Goal: Information Seeking & Learning: Check status

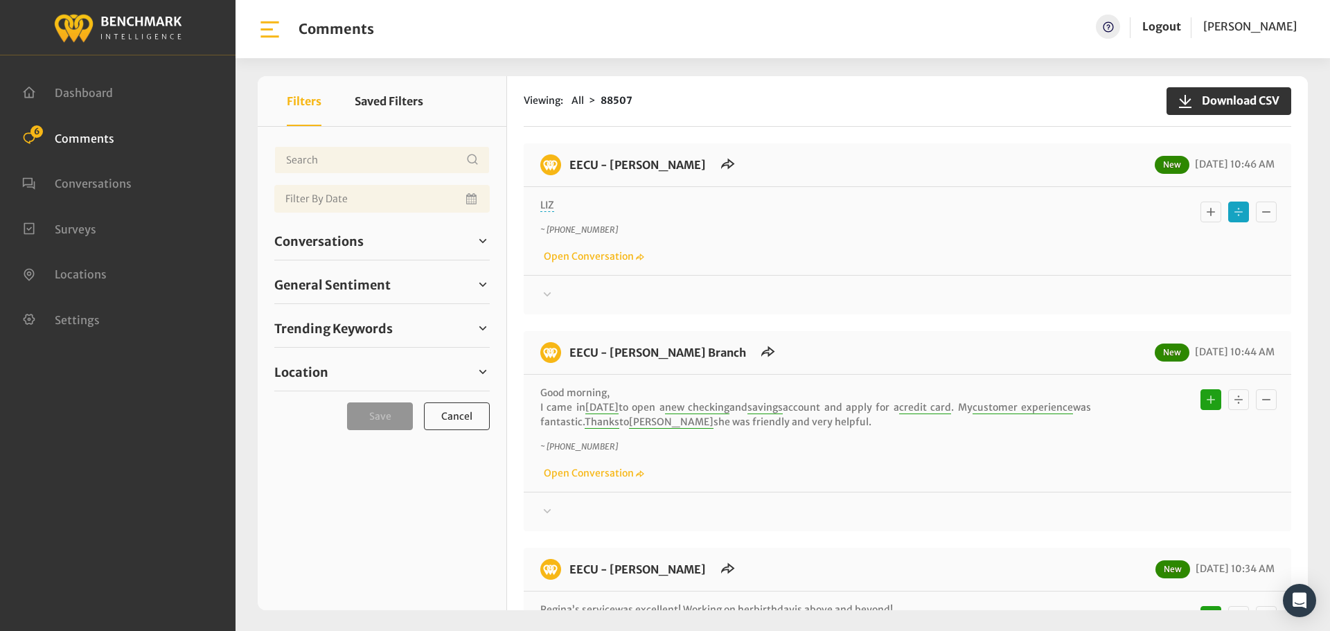
click at [557, 309] on div "EECU - [PERSON_NAME] New [DATE] 10:46 AM LIZ ~ [PHONE_NUMBER] Open Conversation" at bounding box center [908, 228] width 768 height 171
click at [561, 297] on div at bounding box center [907, 295] width 734 height 17
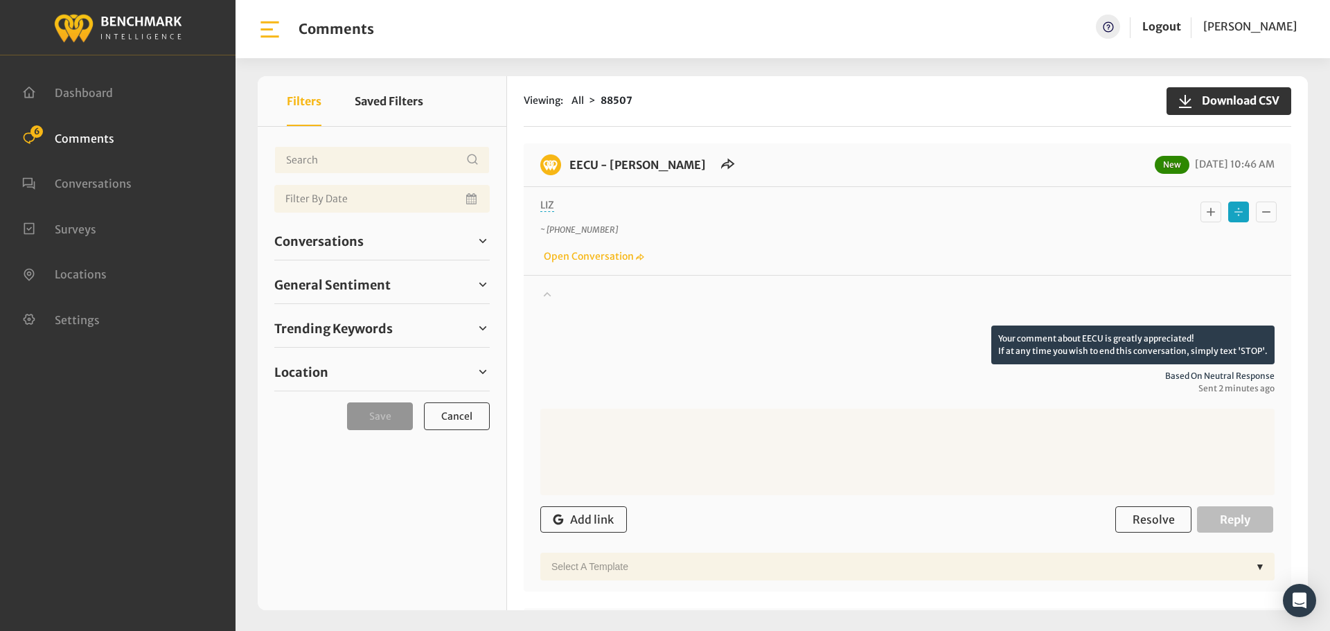
click at [561, 297] on div at bounding box center [907, 306] width 734 height 39
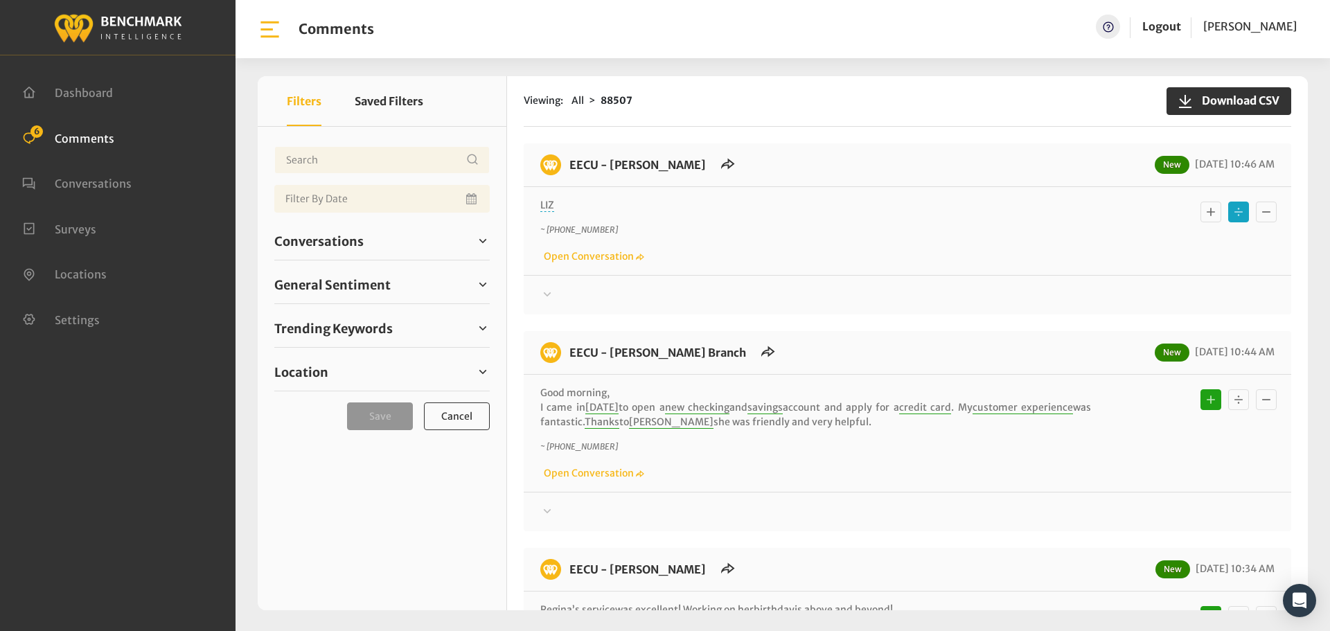
click at [558, 294] on div at bounding box center [907, 295] width 734 height 17
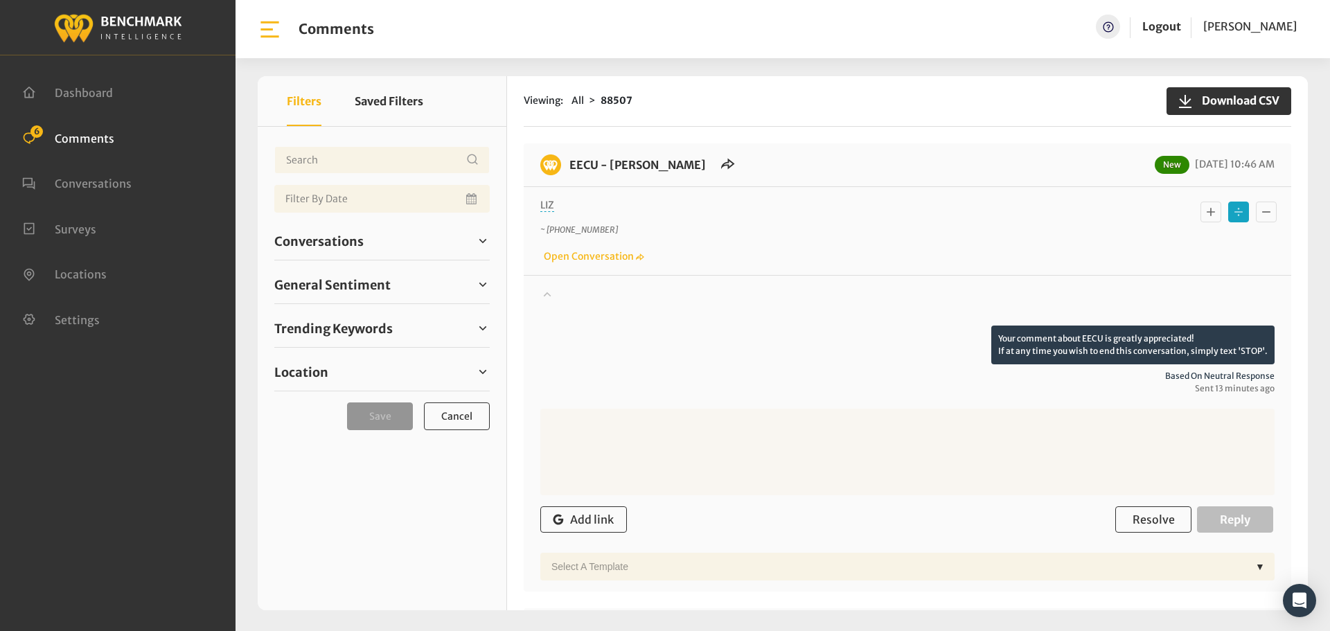
click at [558, 294] on div at bounding box center [907, 306] width 734 height 39
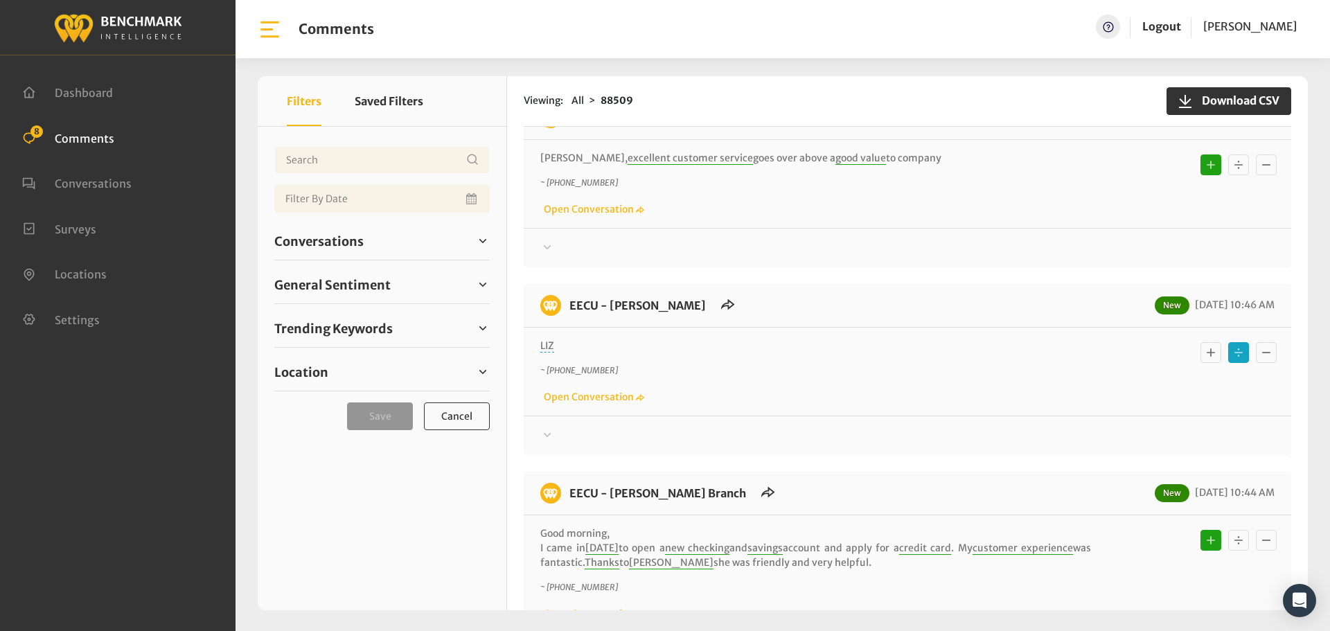
scroll to position [277, 0]
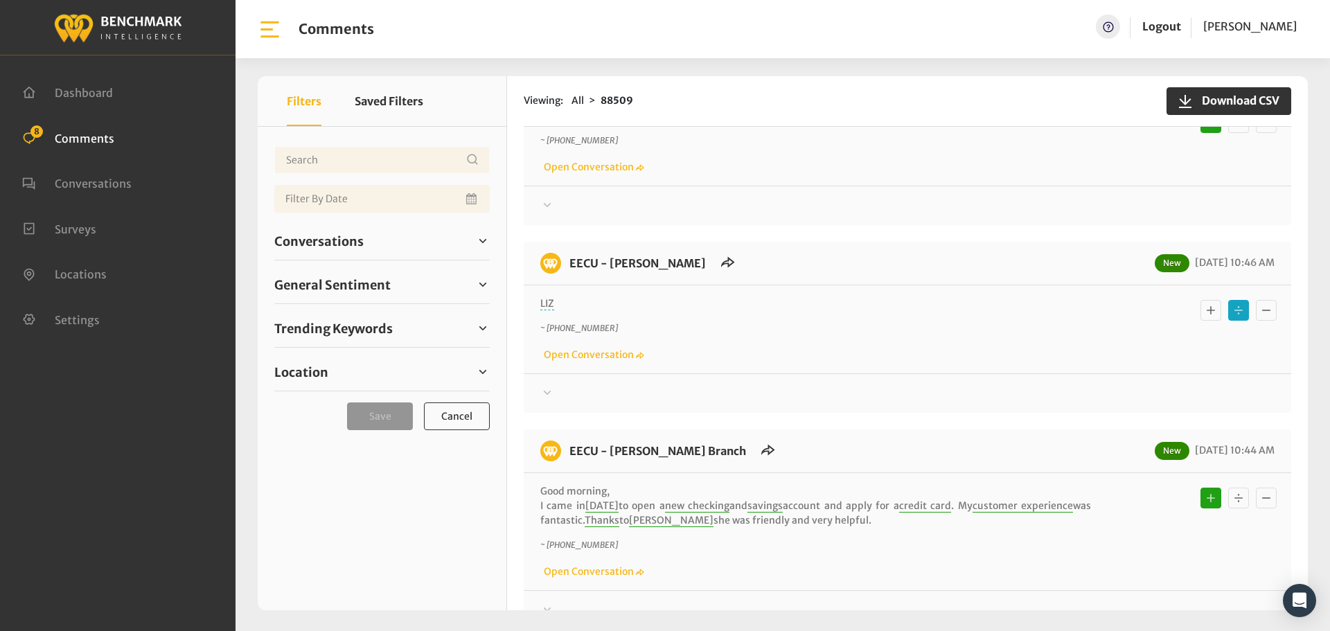
click at [536, 393] on div "Your comment about EECU is greatly appreciated! If at any time you wish to end …" at bounding box center [908, 387] width 768 height 28
drag, startPoint x: 539, startPoint y: 392, endPoint x: 550, endPoint y: 389, distance: 11.4
click at [545, 389] on div "Your comment about EECU is greatly appreciated! If at any time you wish to end …" at bounding box center [908, 387] width 768 height 28
click at [569, 389] on div at bounding box center [907, 393] width 734 height 17
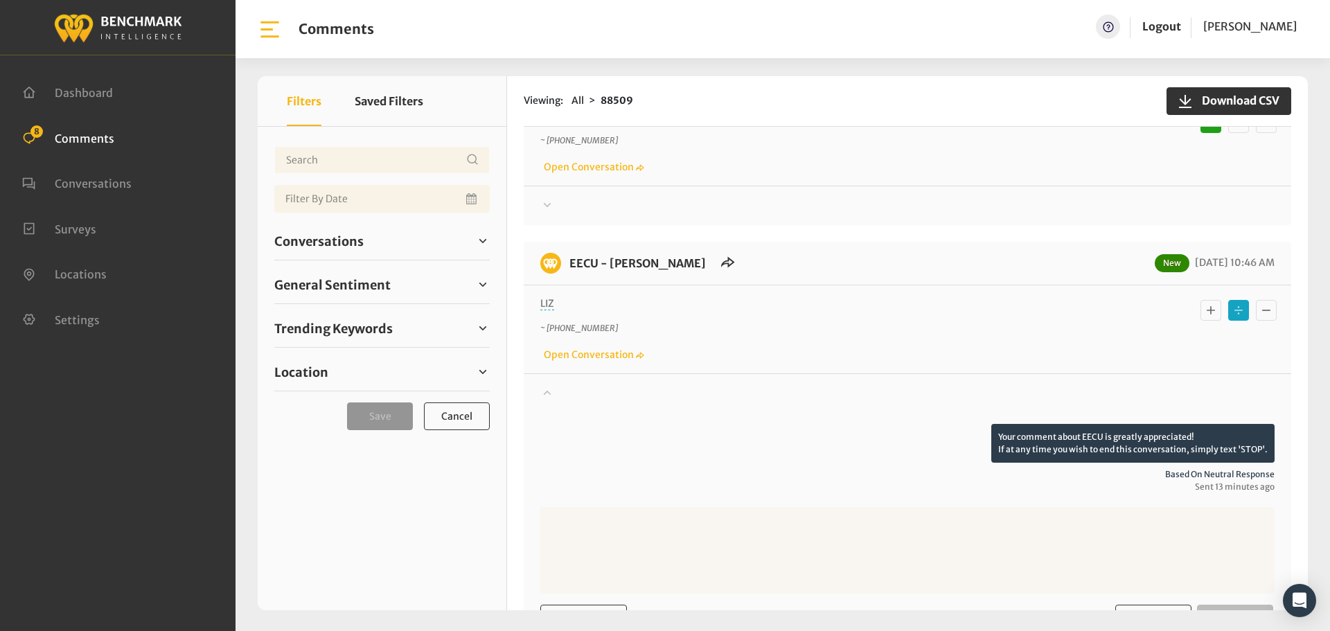
click at [569, 389] on div at bounding box center [907, 404] width 734 height 39
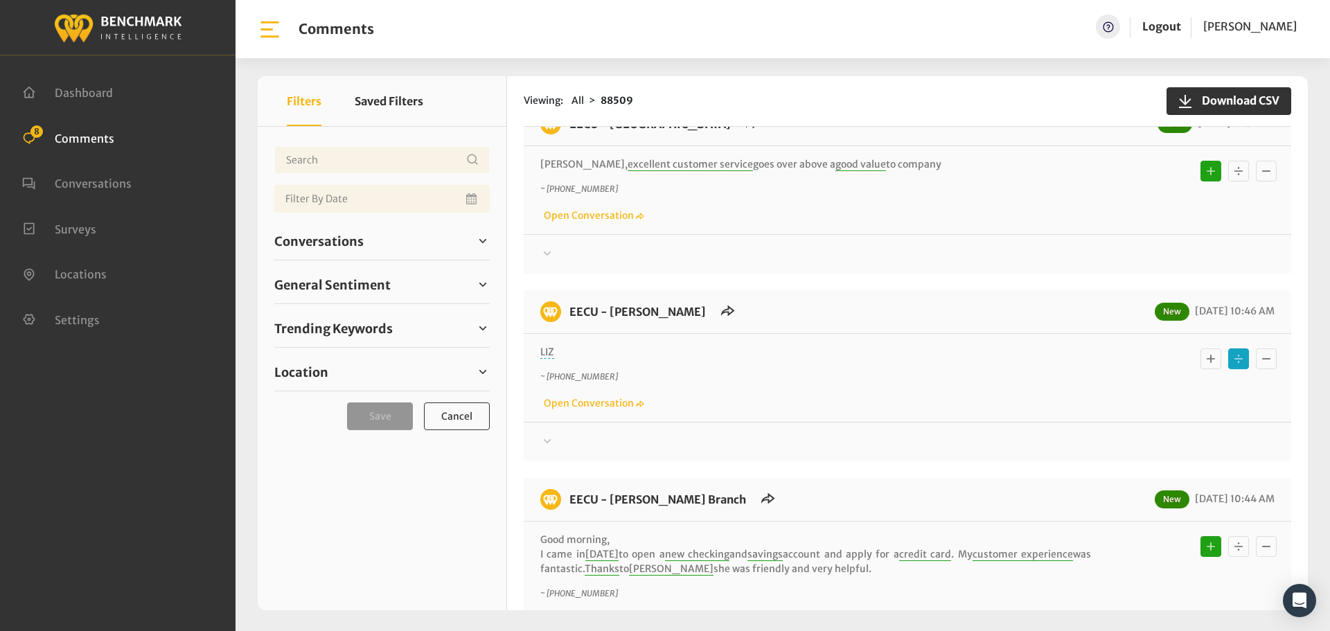
scroll to position [416, 0]
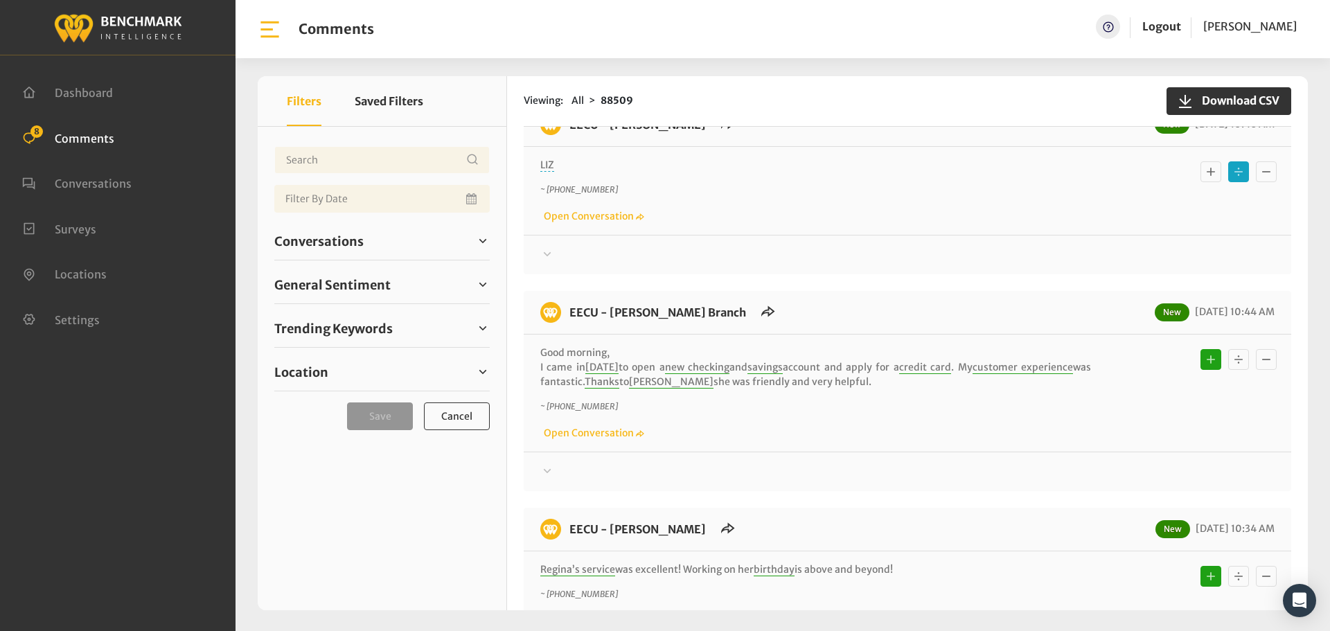
click at [558, 252] on div at bounding box center [907, 255] width 734 height 17
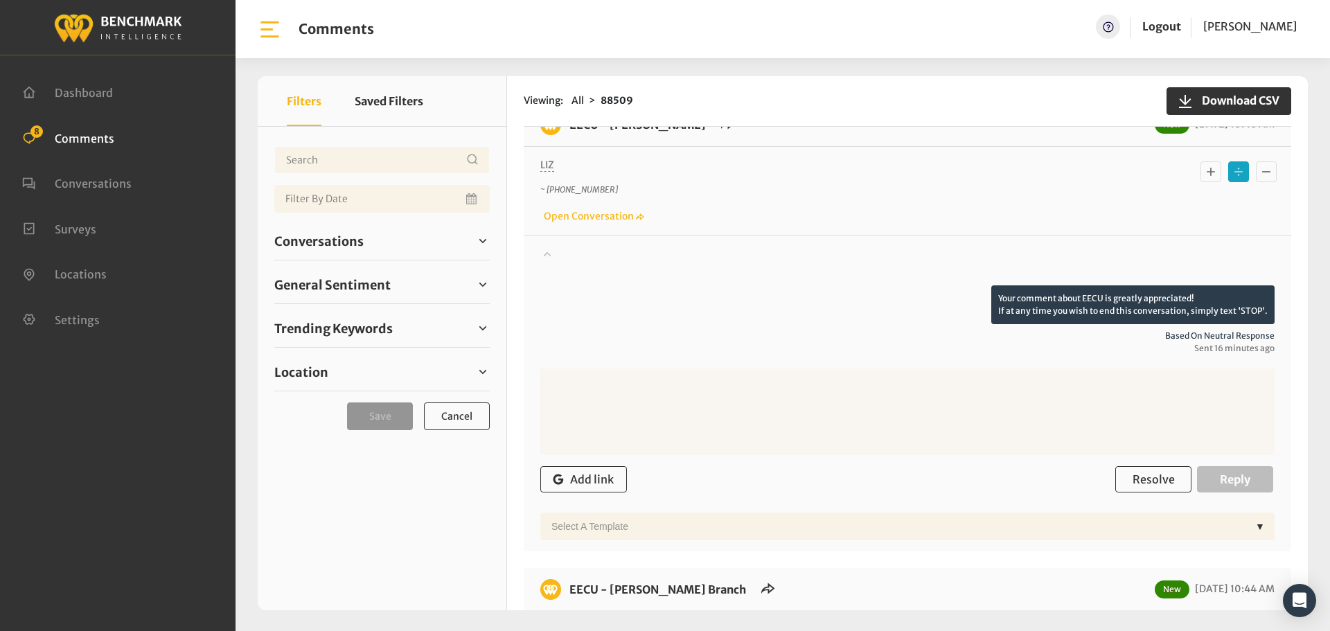
click at [558, 254] on div at bounding box center [907, 266] width 734 height 39
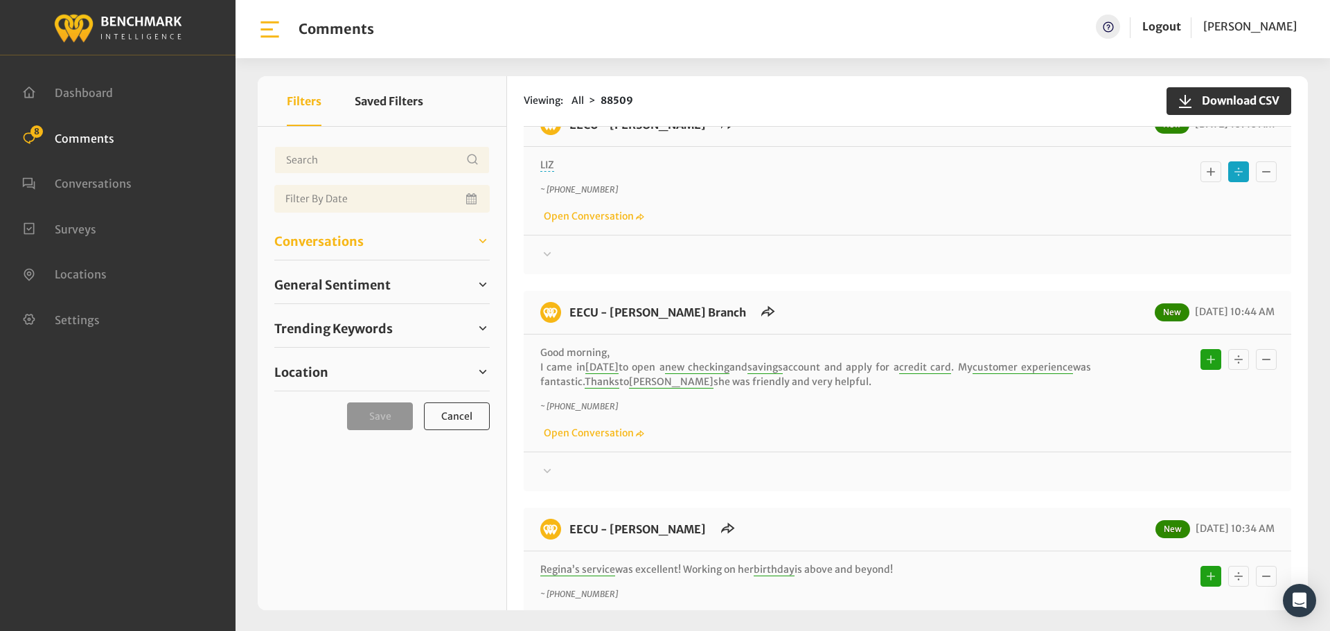
click at [346, 239] on span "Conversations" at bounding box center [318, 241] width 89 height 19
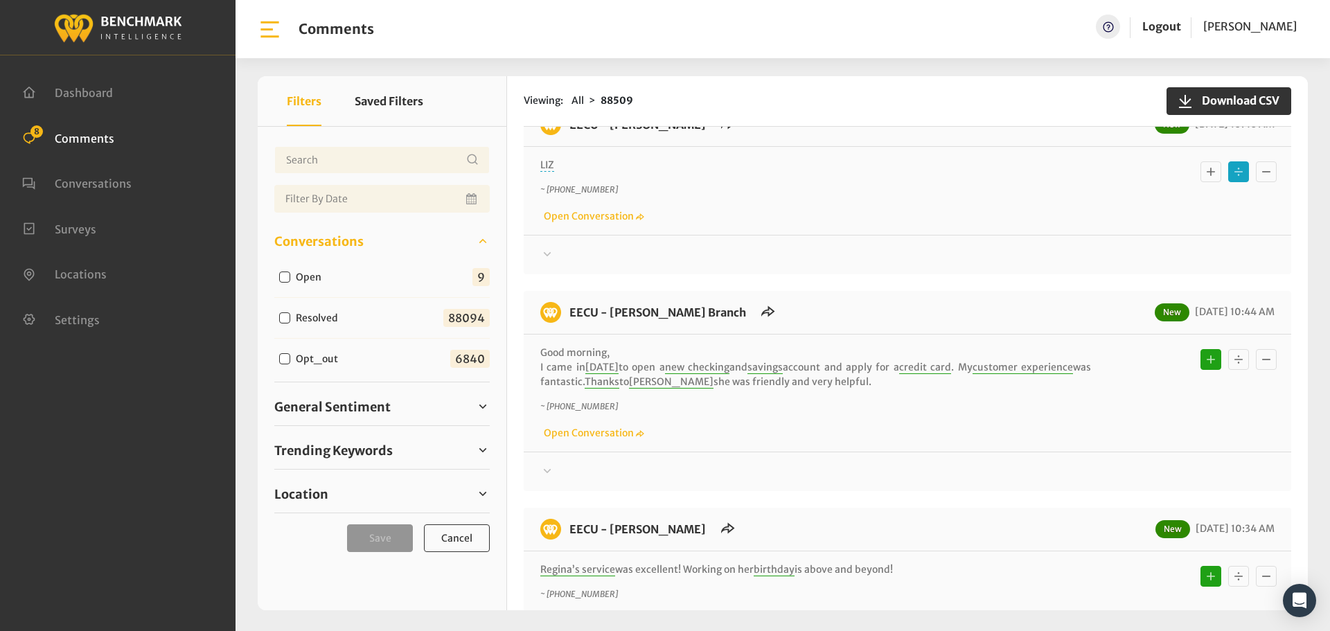
click at [282, 279] on input "Open" at bounding box center [284, 277] width 11 height 11
checkbox input "true"
